Goal: Check status

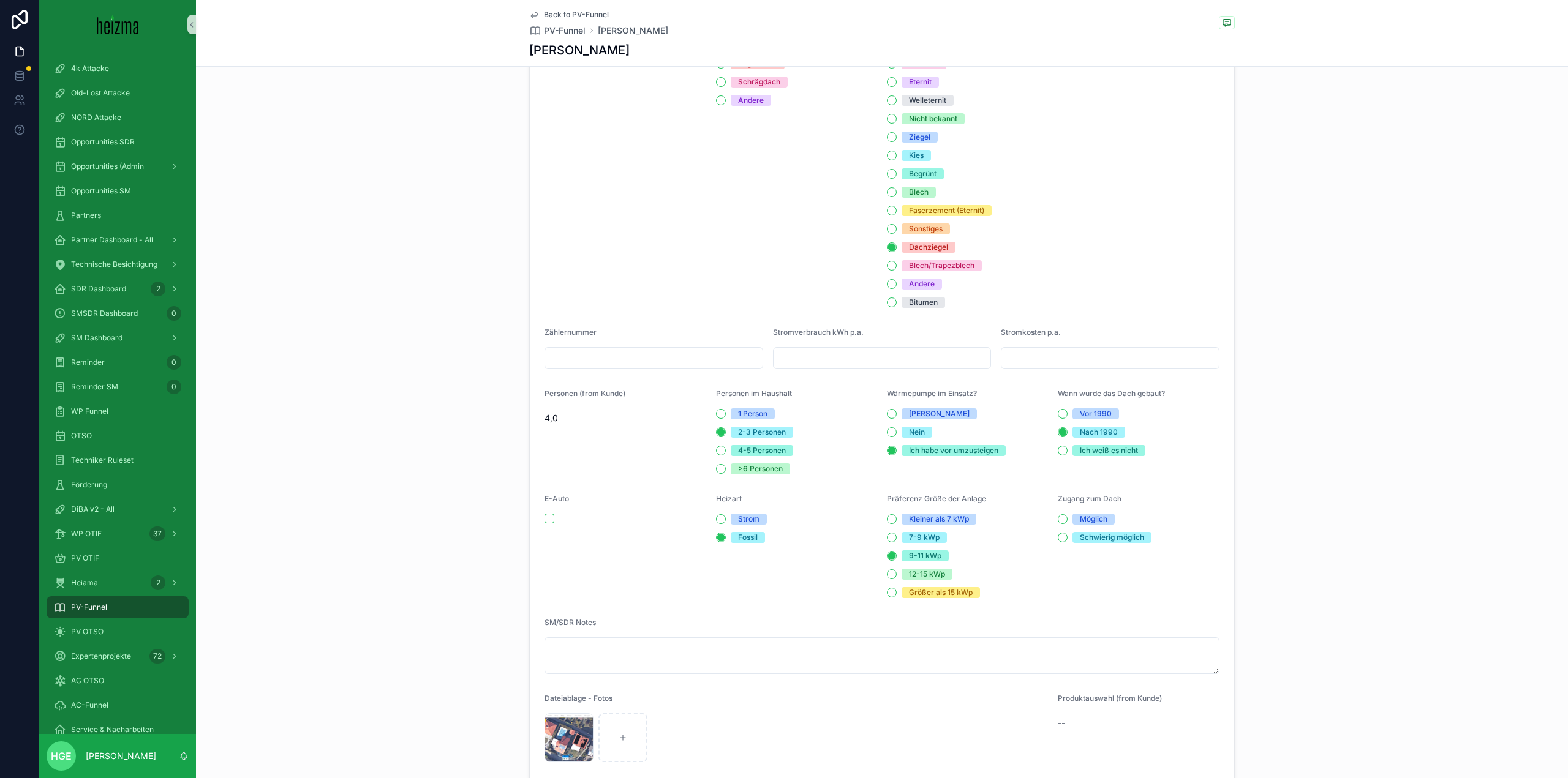
scroll to position [1286, 0]
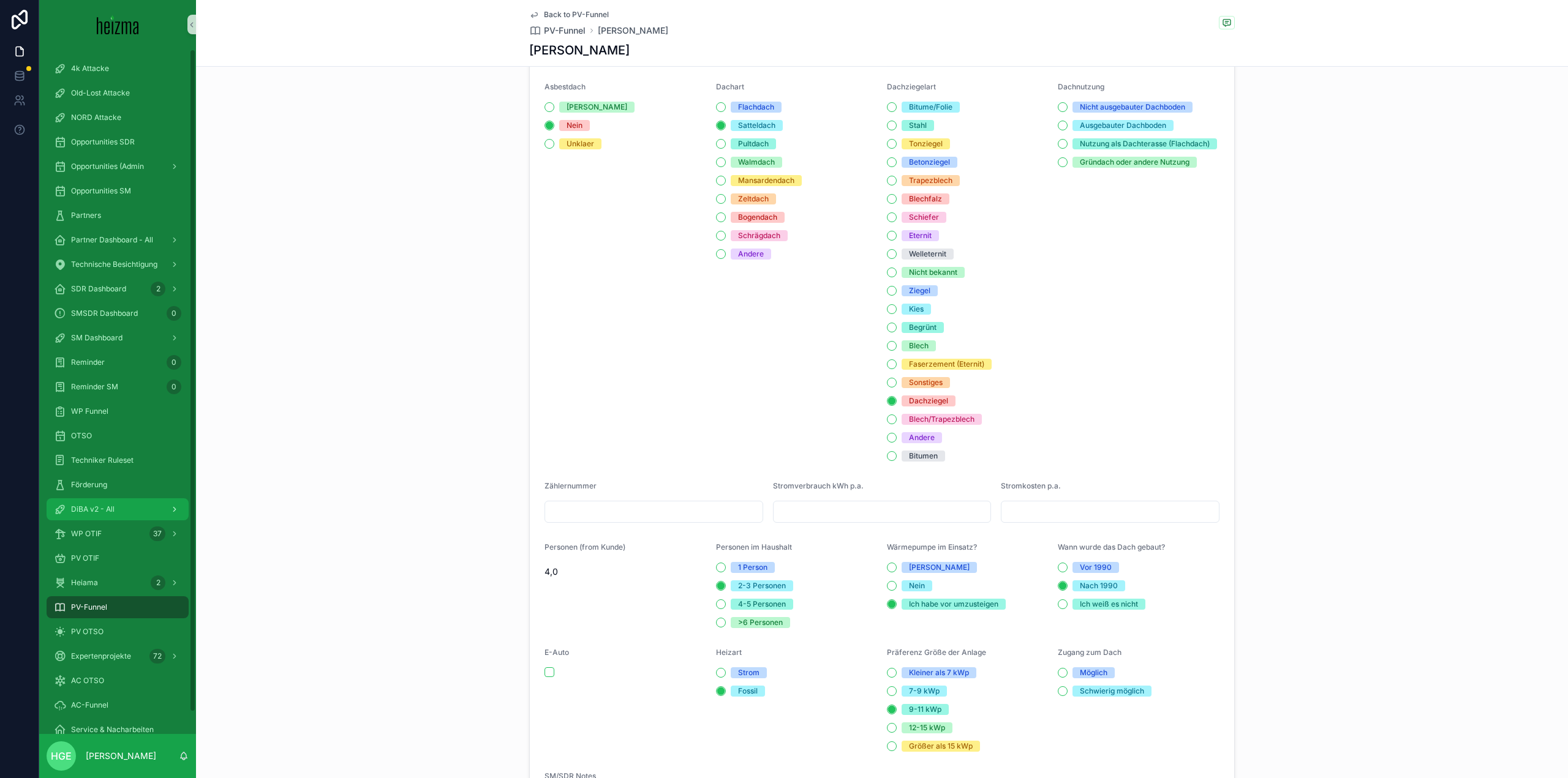
click at [109, 507] on span "DiBA v2 - All" at bounding box center [93, 509] width 43 height 10
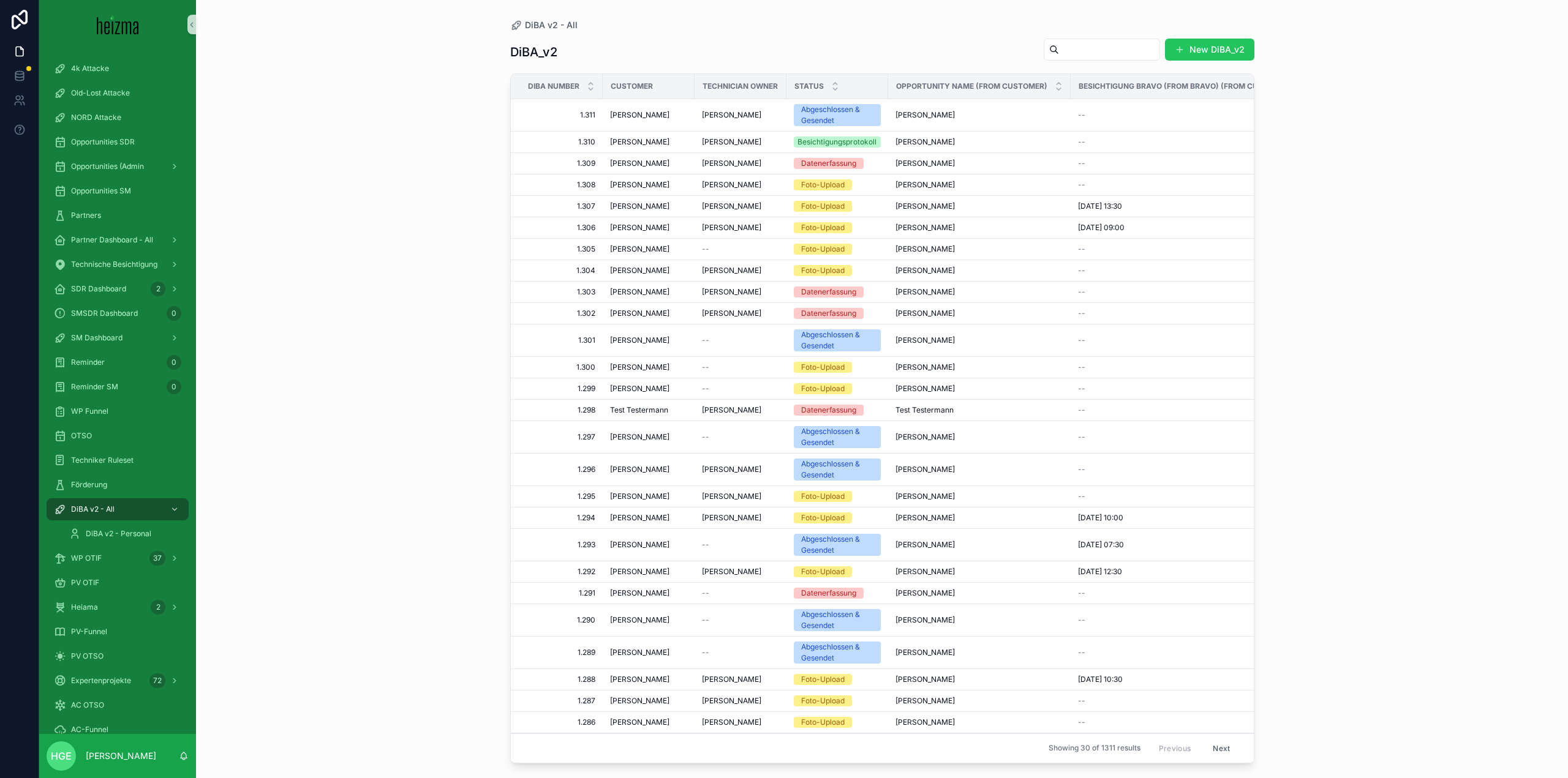
click at [1103, 50] on input "scrollable content" at bounding box center [1110, 50] width 101 height 17
type input "*******"
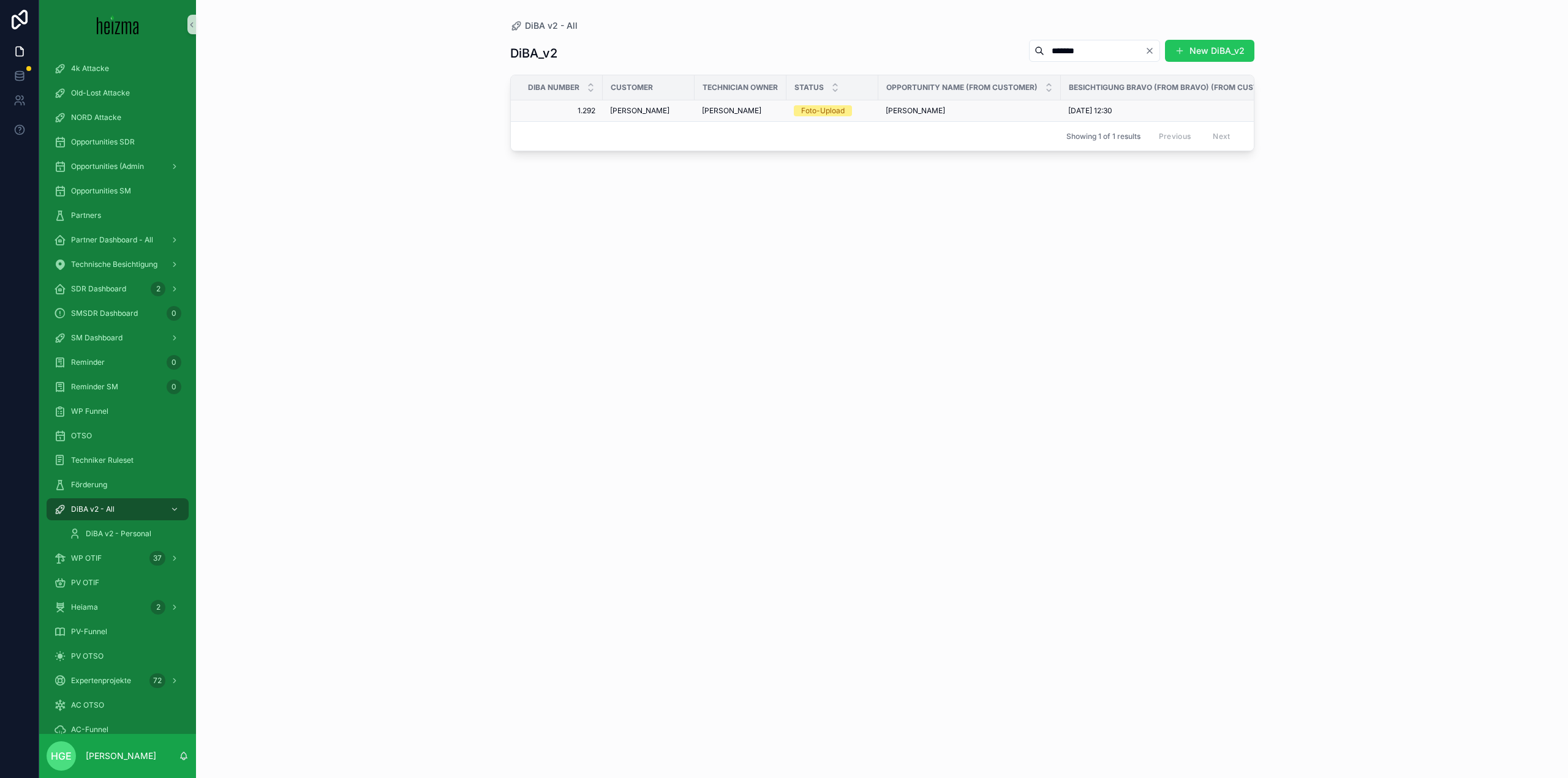
click at [654, 106] on span "[PERSON_NAME]" at bounding box center [640, 111] width 60 height 10
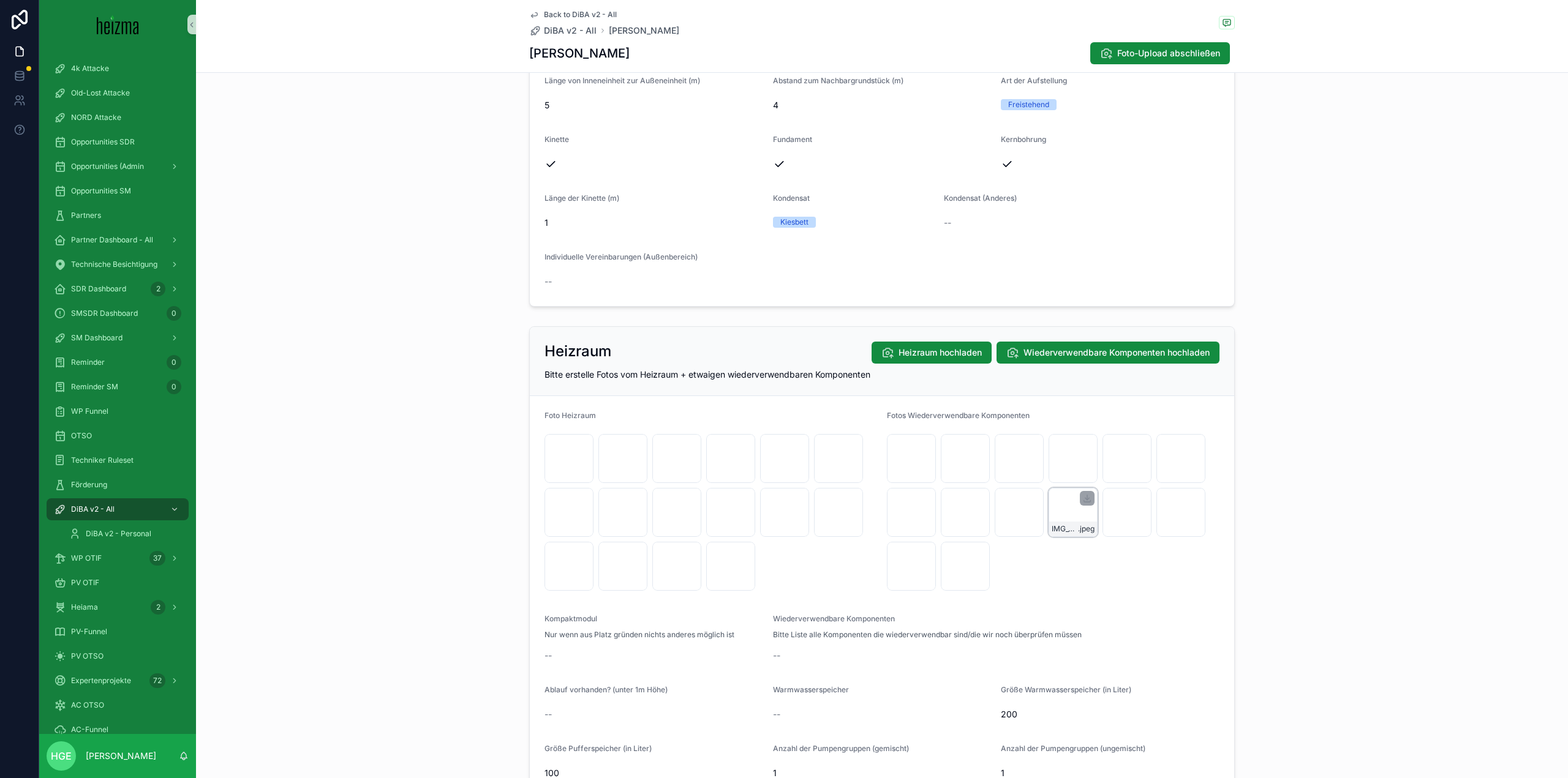
scroll to position [1592, 0]
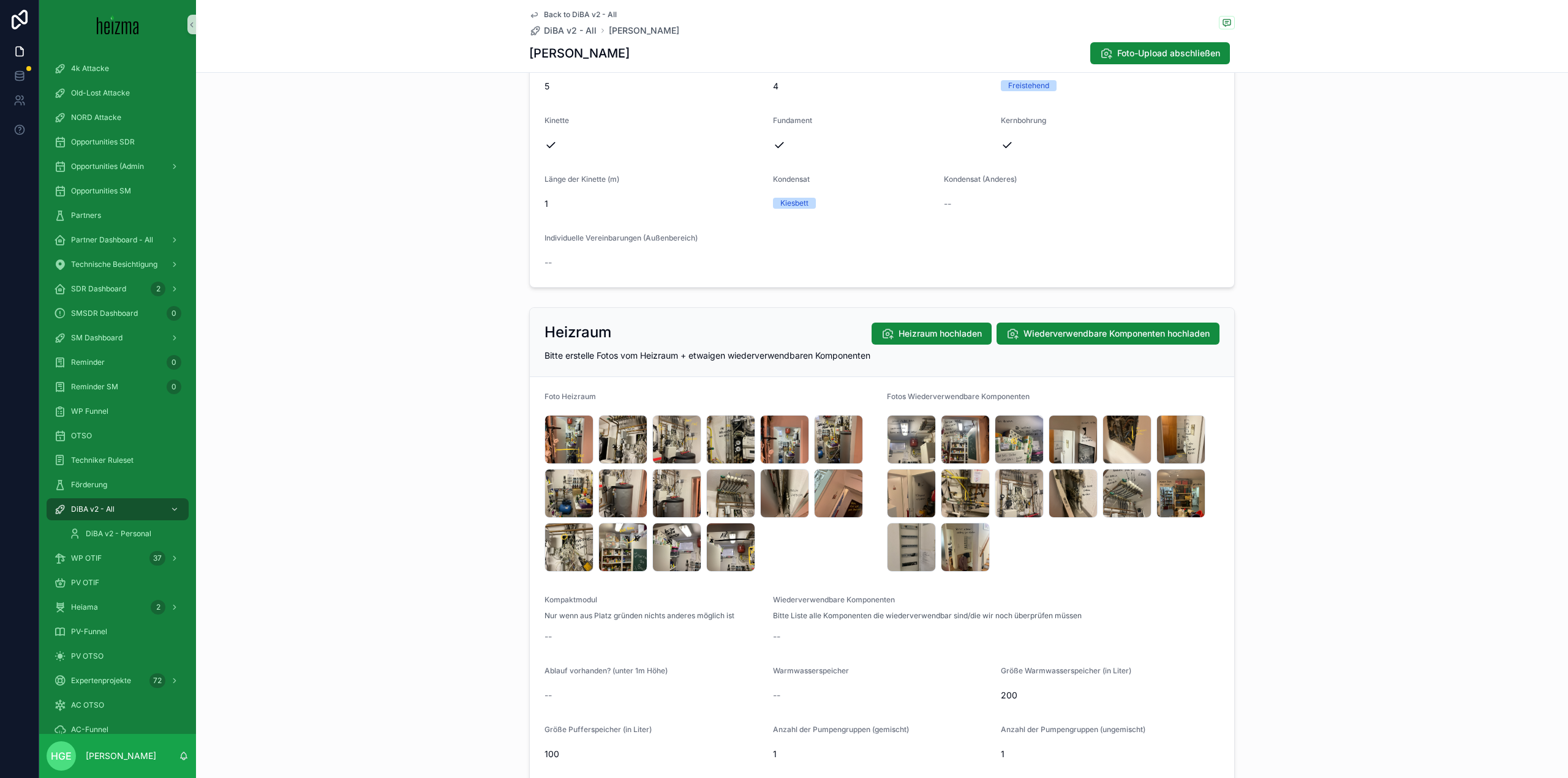
click at [506, 611] on div "Heizraum Heizraum hochladen Wiederverwendbare Komponenten hochladen Bitte erste…" at bounding box center [882, 573] width 1372 height 540
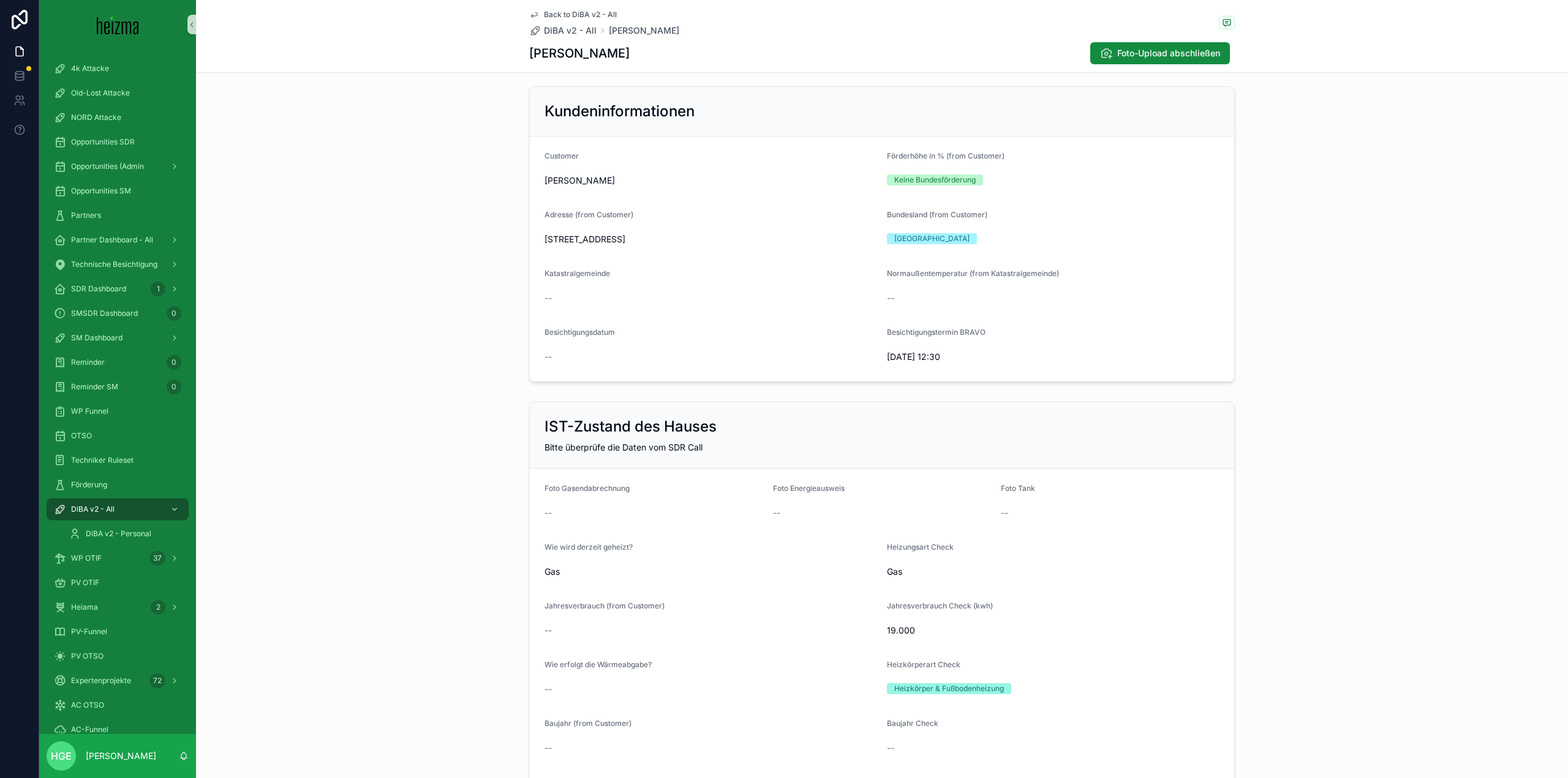
scroll to position [0, 0]
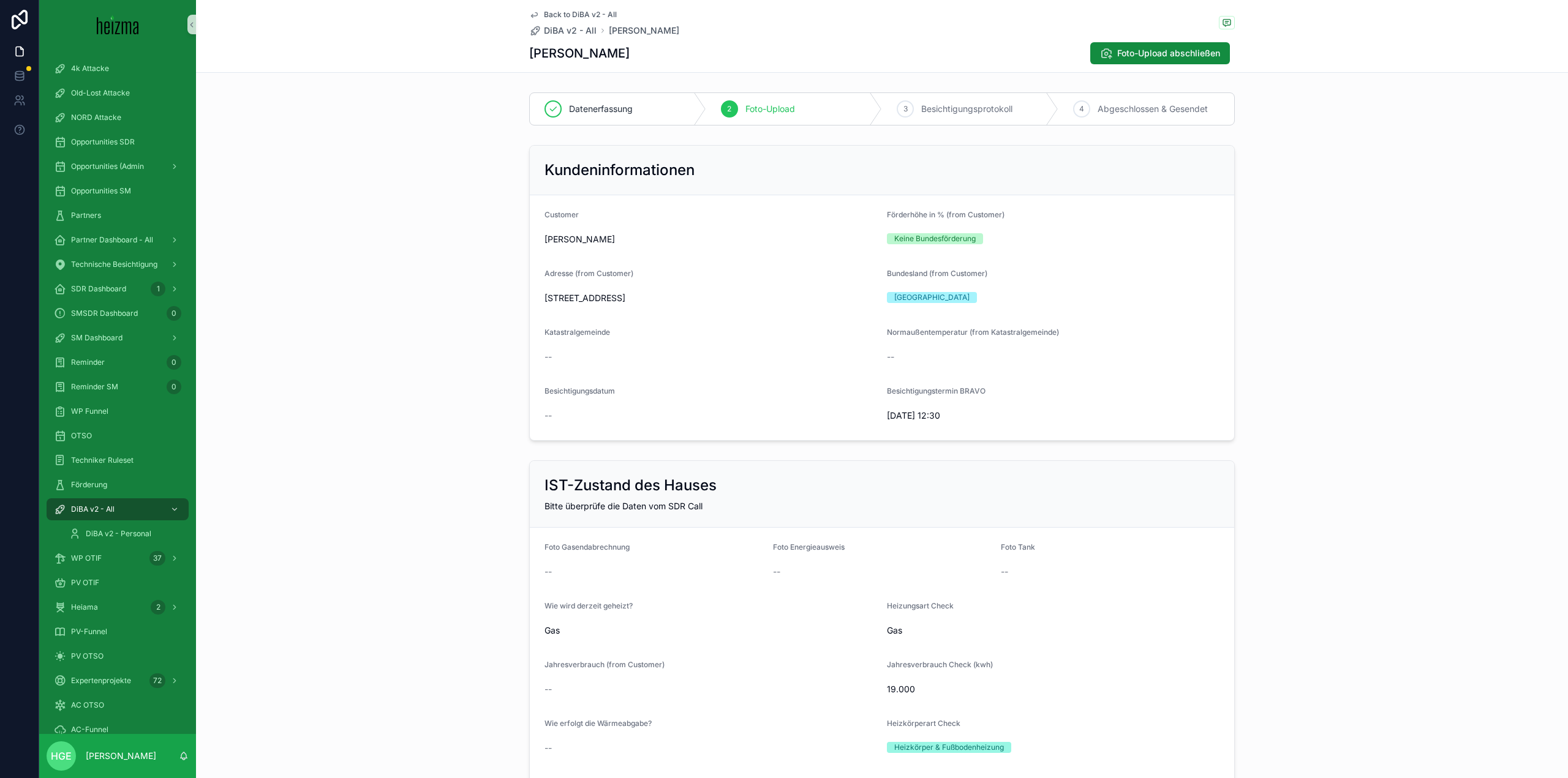
drag, startPoint x: 753, startPoint y: 303, endPoint x: 534, endPoint y: 303, distance: 219.0
click at [534, 303] on form "Customer [PERSON_NAME] Förderhöhe in % (from Customer) Keine Bundesförderung Ad…" at bounding box center [882, 317] width 705 height 245
